Goal: Task Accomplishment & Management: Complete application form

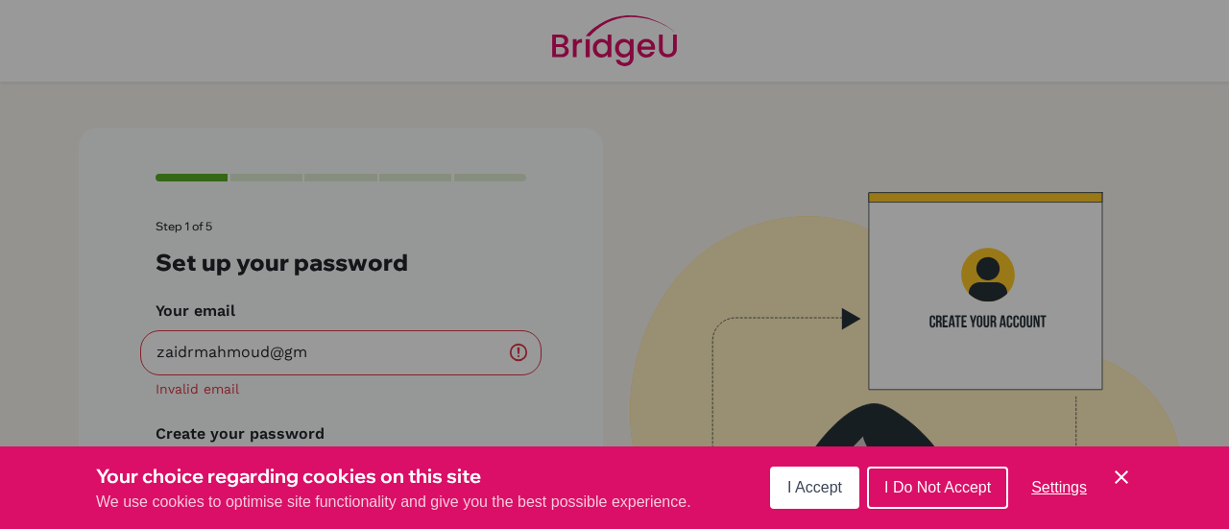
scroll to position [91, 0]
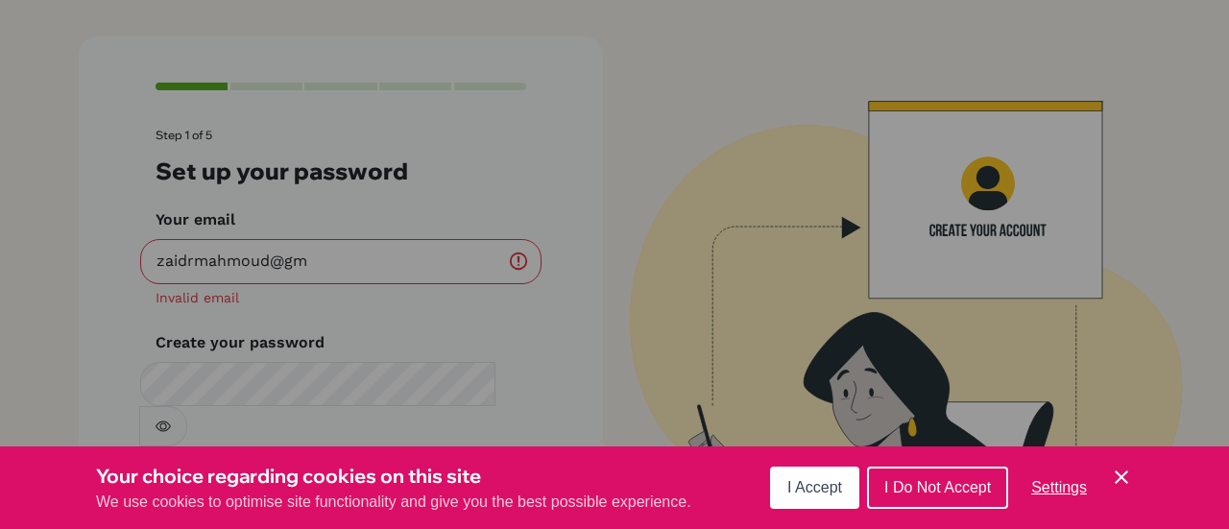
click at [810, 492] on span "I Accept" at bounding box center [814, 487] width 55 height 16
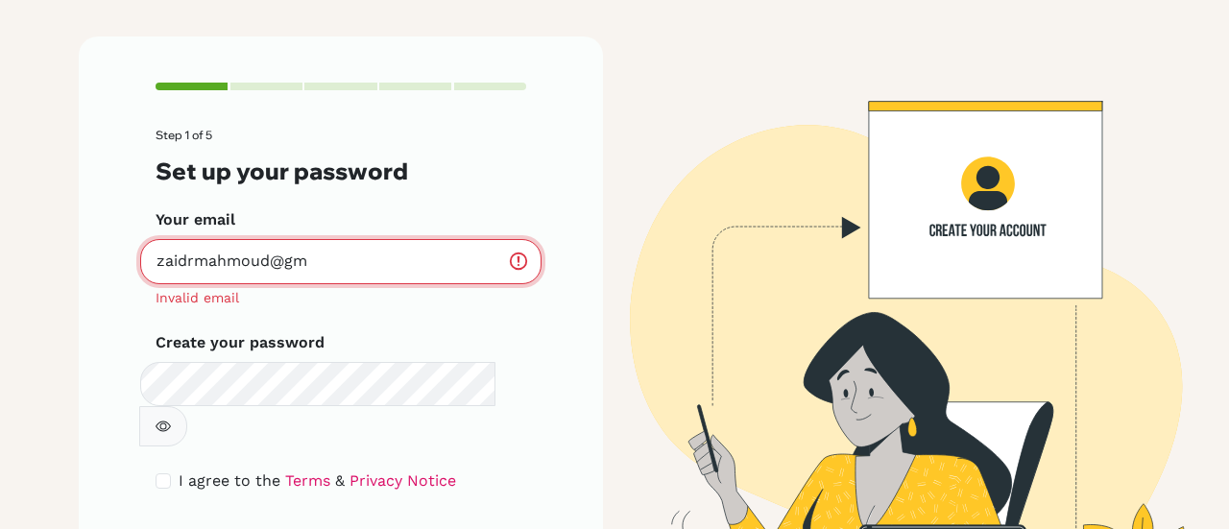
click at [399, 270] on input "zaidrmahmoud@gm" at bounding box center [340, 261] width 401 height 45
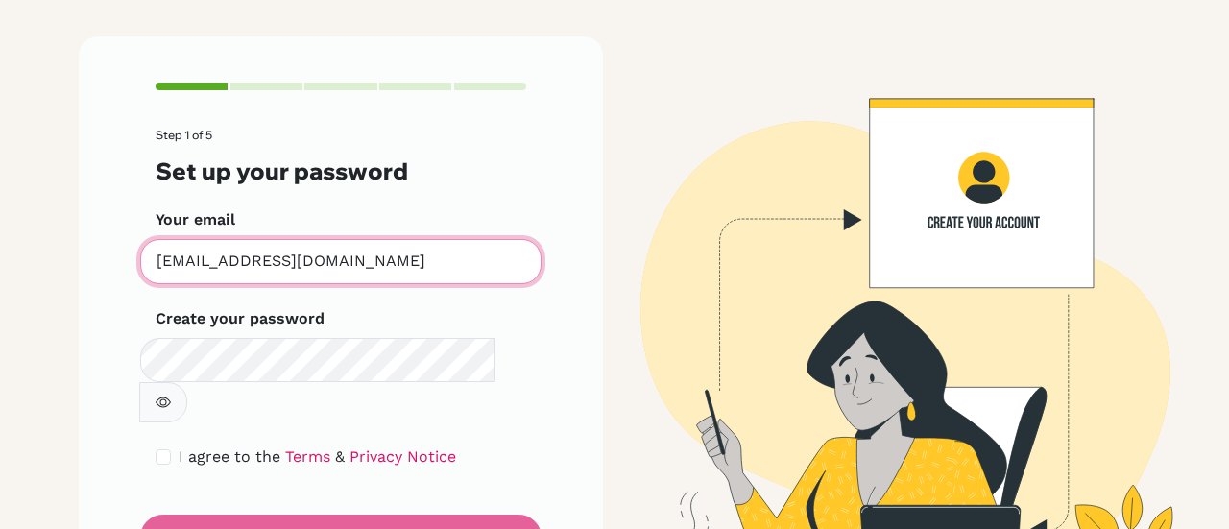
type input "[EMAIL_ADDRESS][DOMAIN_NAME]"
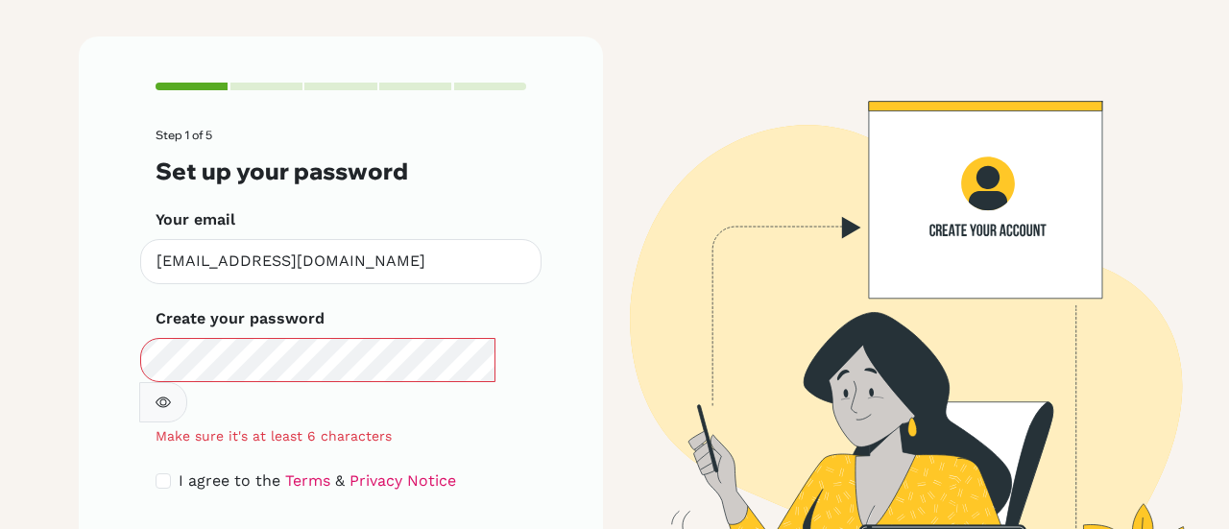
click at [570, 387] on div "Step 1 of 5 Set up your password Your email [EMAIL_ADDRESS][DOMAIN_NAME] Invali…" at bounding box center [341, 332] width 524 height 593
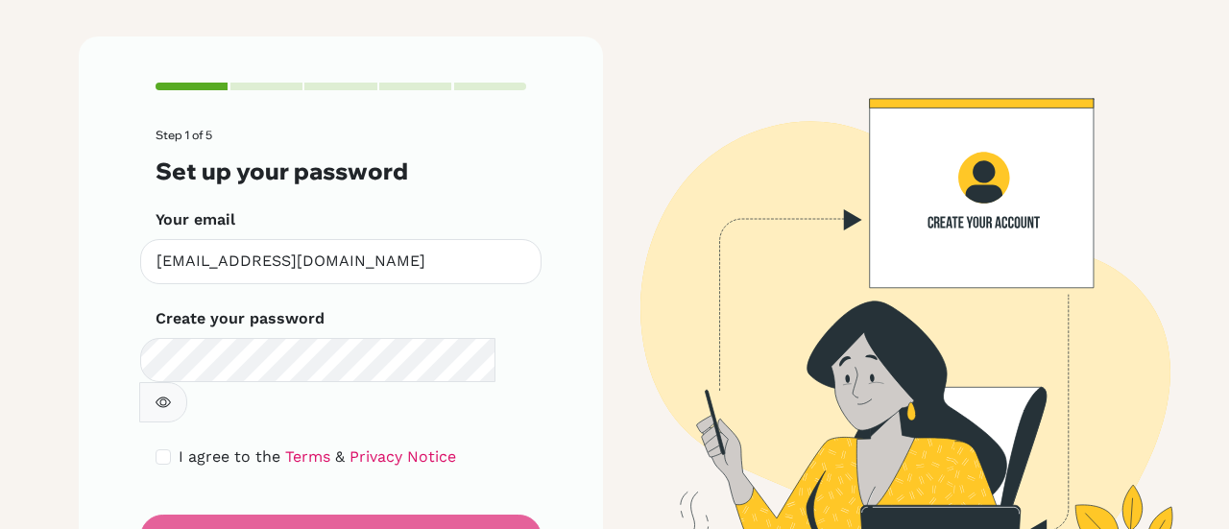
click at [187, 382] on button "button" at bounding box center [163, 402] width 48 height 40
click at [157, 449] on input "checkbox" at bounding box center [163, 456] width 15 height 15
checkbox input "true"
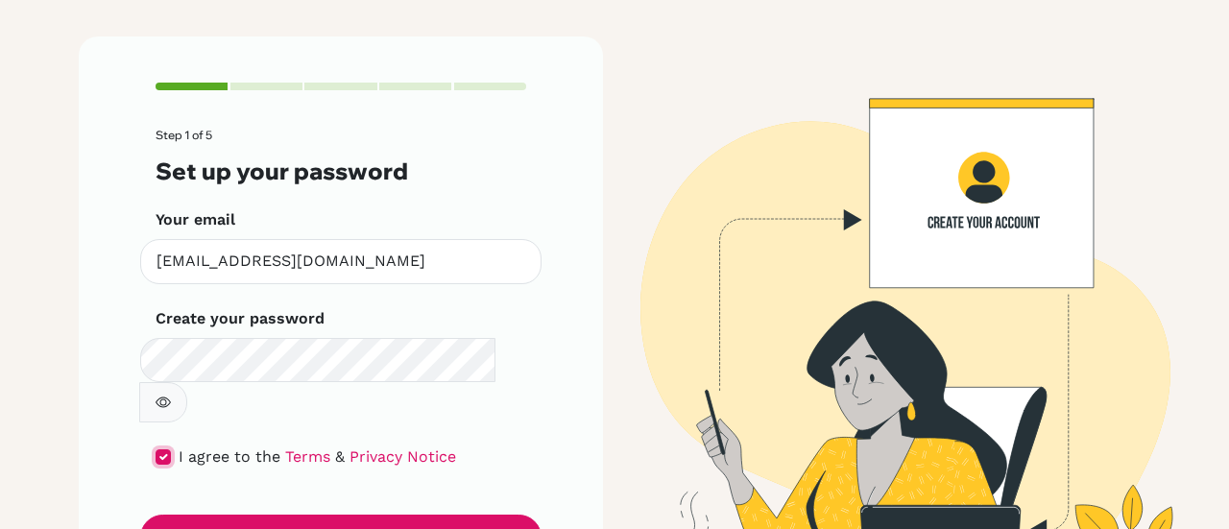
scroll to position [141, 0]
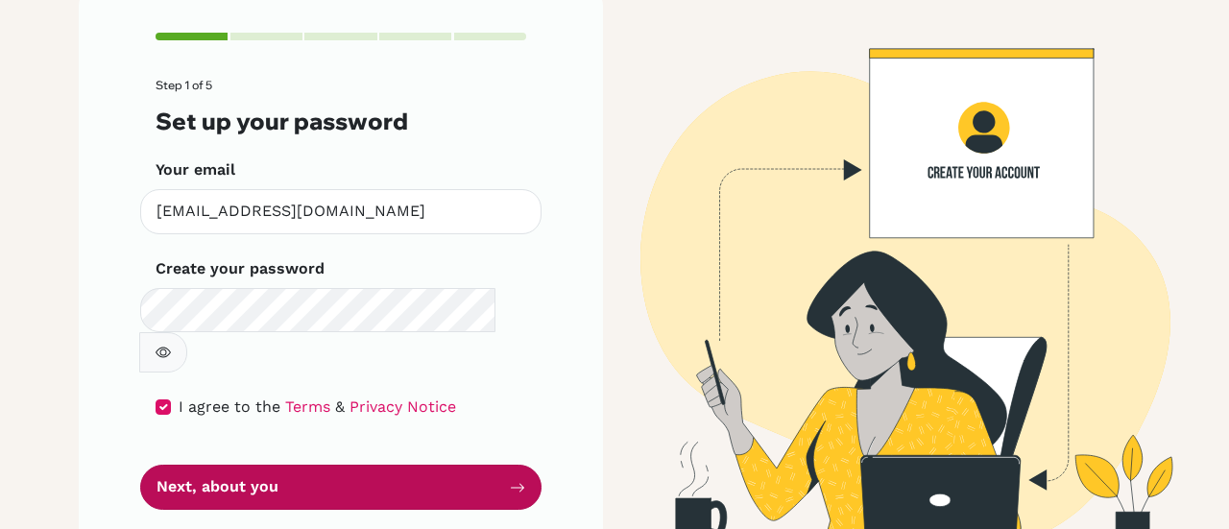
click at [265, 465] on button "Next, about you" at bounding box center [340, 487] width 401 height 45
